Goal: Check status: Check status

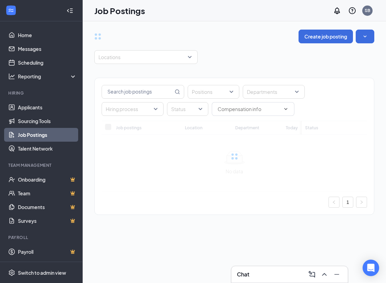
click at [148, 67] on div "Positions Departments Hiring process Status Job postings Location Department [D…" at bounding box center [234, 143] width 280 height 158
click at [48, 112] on link "Applicants" at bounding box center [47, 108] width 59 height 14
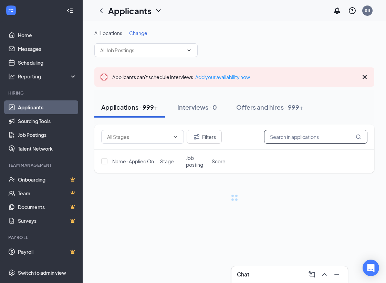
click at [291, 141] on input "text" at bounding box center [315, 137] width 103 height 14
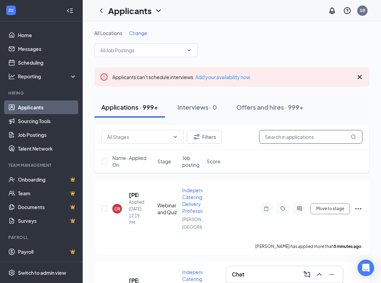
paste input "[EMAIL_ADDRESS][DOMAIN_NAME]"
type input "[EMAIL_ADDRESS][DOMAIN_NAME]"
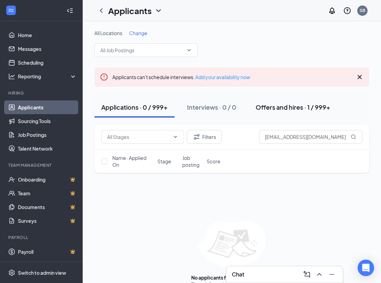
click at [267, 112] on button "Offers and hires · 1 / 999+" at bounding box center [293, 107] width 89 height 21
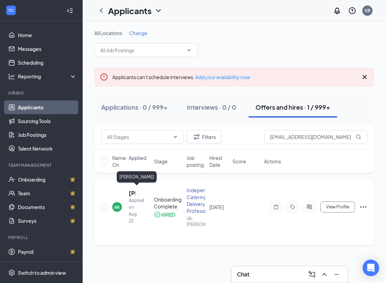
click at [130, 193] on h5 "[PERSON_NAME]" at bounding box center [132, 194] width 7 height 8
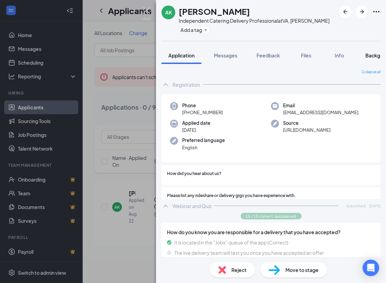
click at [369, 49] on button "Background" at bounding box center [380, 55] width 42 height 17
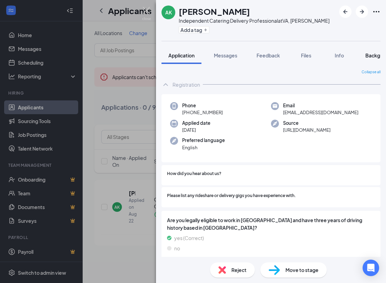
scroll to position [0, 21]
